Goal: Task Accomplishment & Management: Complete application form

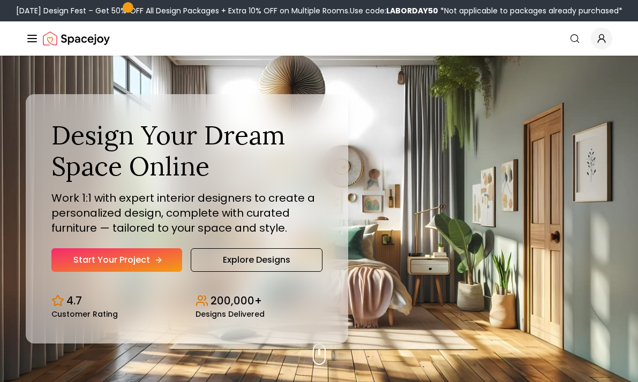
click at [150, 259] on link "Start Your Project" at bounding box center [116, 260] width 131 height 24
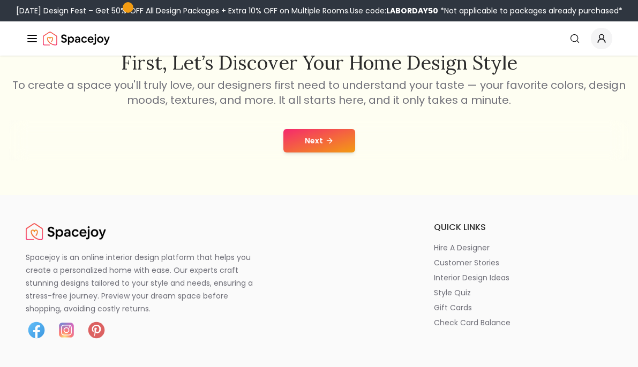
scroll to position [71, 0]
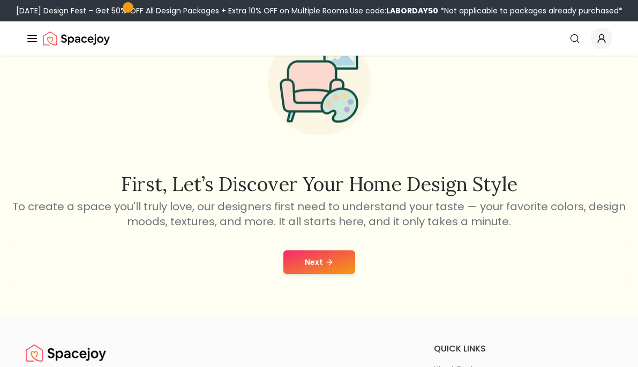
click at [336, 260] on button "Next" at bounding box center [319, 263] width 72 height 24
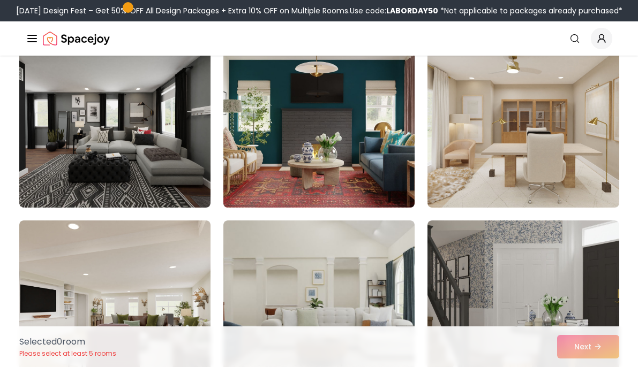
scroll to position [668, 0]
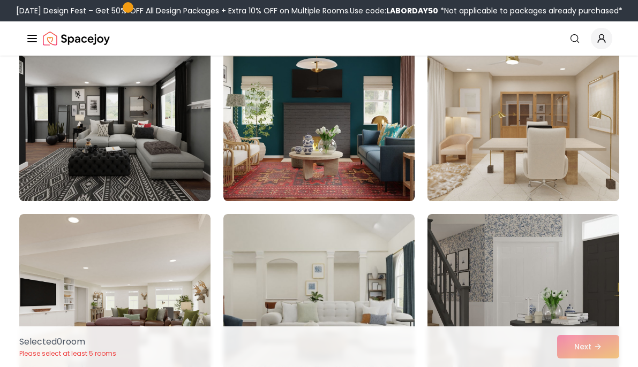
click at [520, 148] on img at bounding box center [522, 116] width 201 height 180
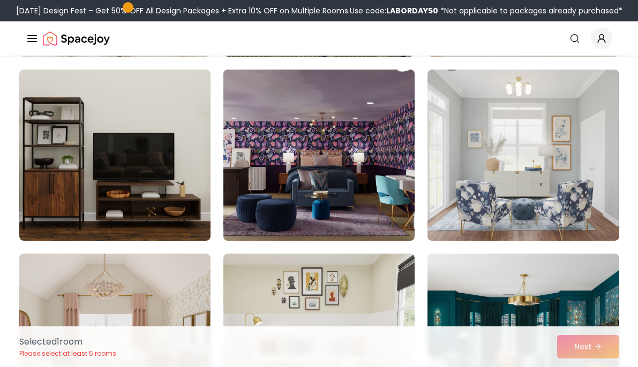
scroll to position [1516, 0]
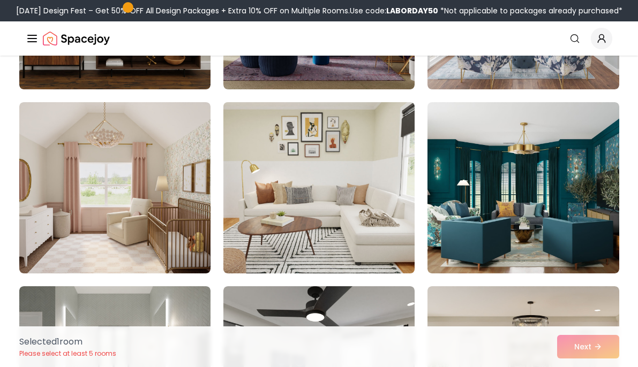
click at [329, 226] on img at bounding box center [318, 188] width 201 height 180
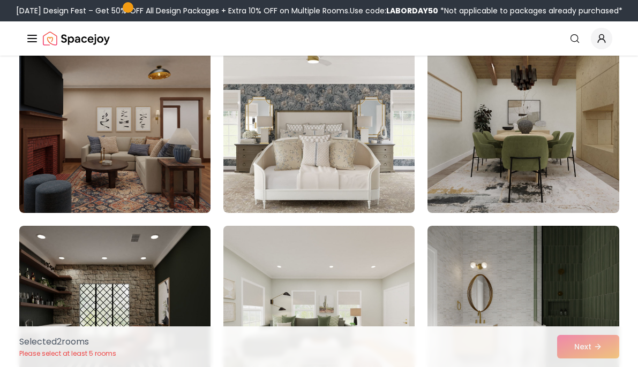
scroll to position [2108, 0]
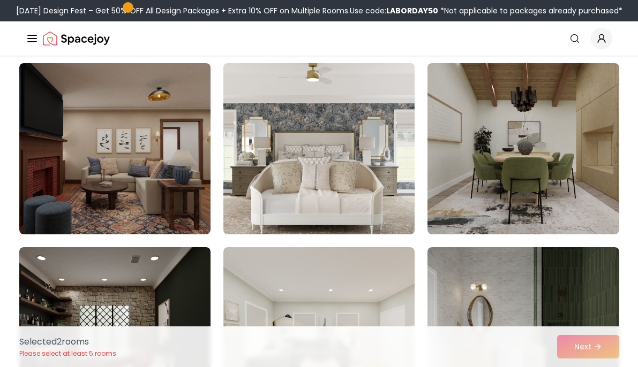
click at [354, 148] on img at bounding box center [318, 149] width 201 height 180
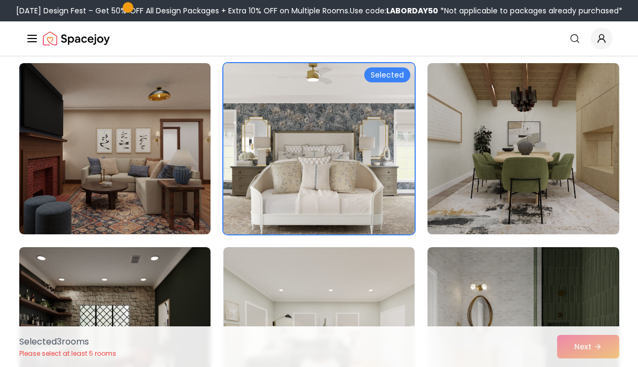
scroll to position [2298, 0]
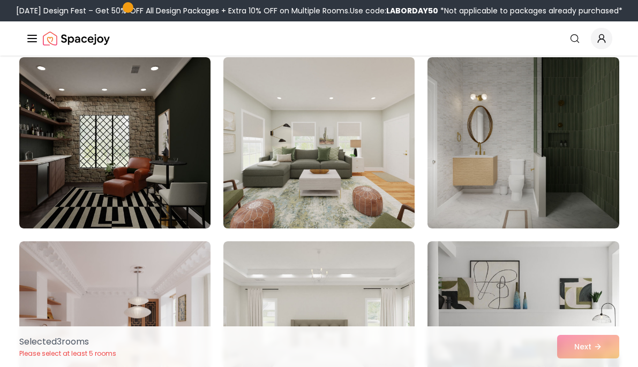
click at [354, 148] on img at bounding box center [318, 143] width 201 height 180
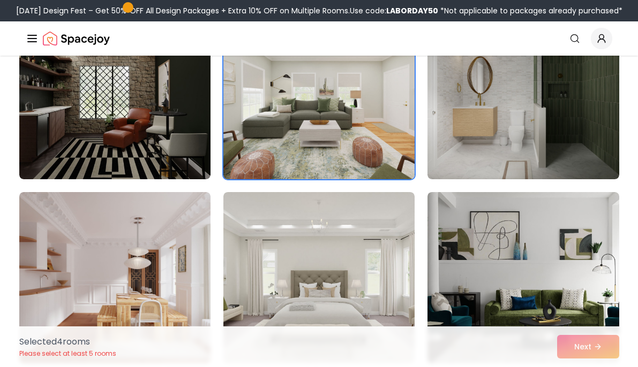
scroll to position [2351, 0]
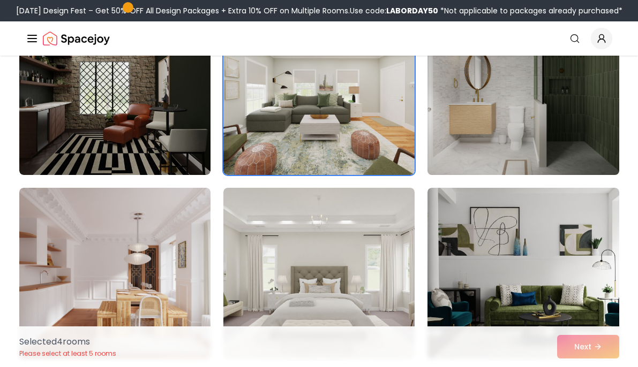
click at [571, 97] on img at bounding box center [522, 89] width 201 height 180
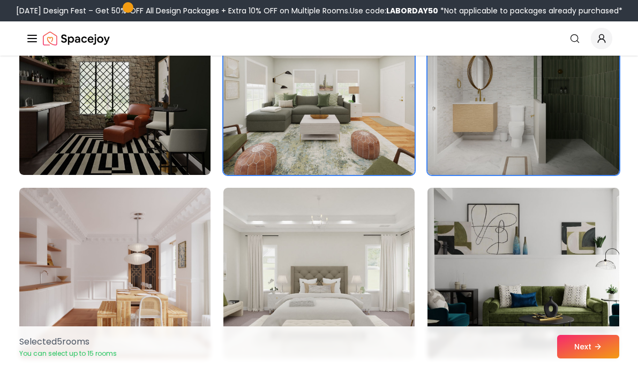
click at [500, 247] on img at bounding box center [522, 274] width 201 height 180
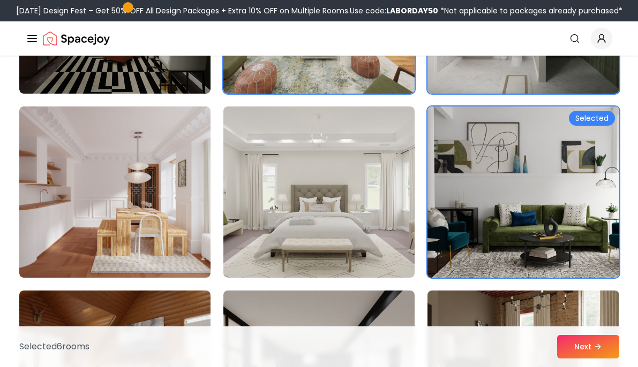
scroll to position [2489, 0]
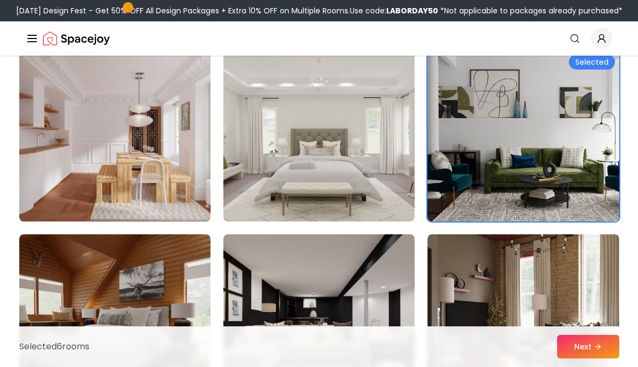
click at [151, 150] on img at bounding box center [114, 136] width 201 height 180
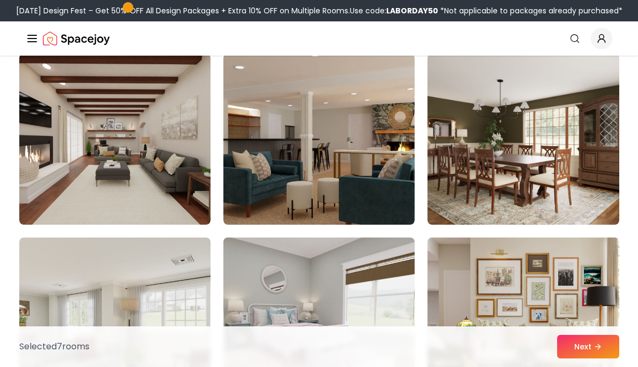
scroll to position [3225, 0]
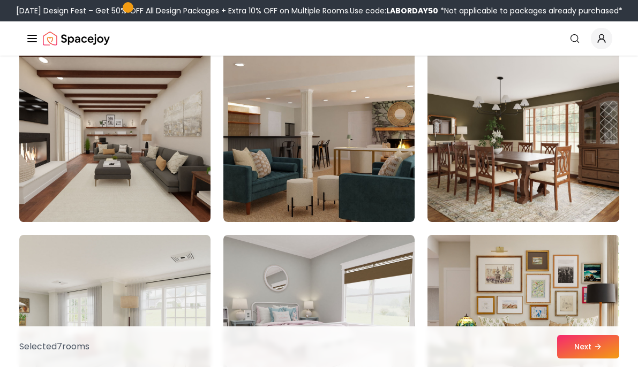
click at [174, 138] on img at bounding box center [114, 137] width 201 height 180
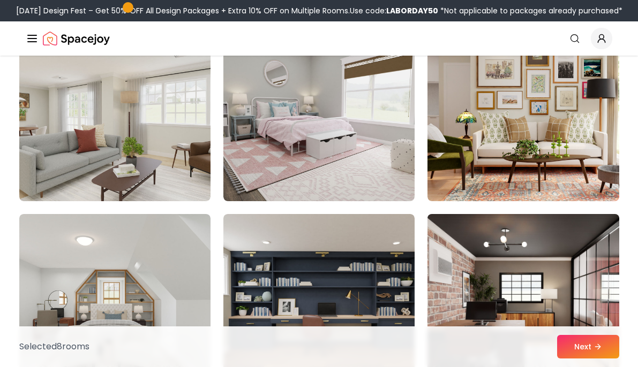
scroll to position [3431, 0]
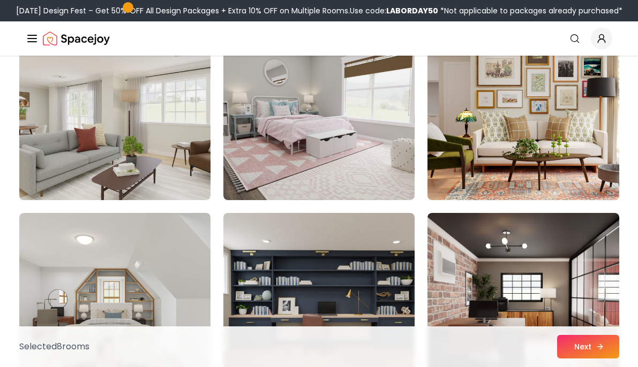
click at [586, 340] on button "Next" at bounding box center [588, 347] width 62 height 24
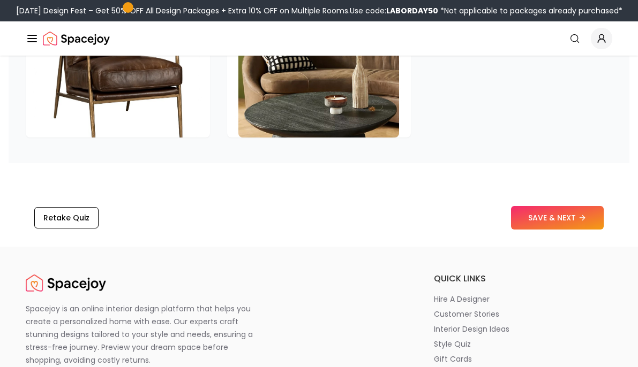
scroll to position [1987, 0]
